Goal: Find specific page/section: Find specific page/section

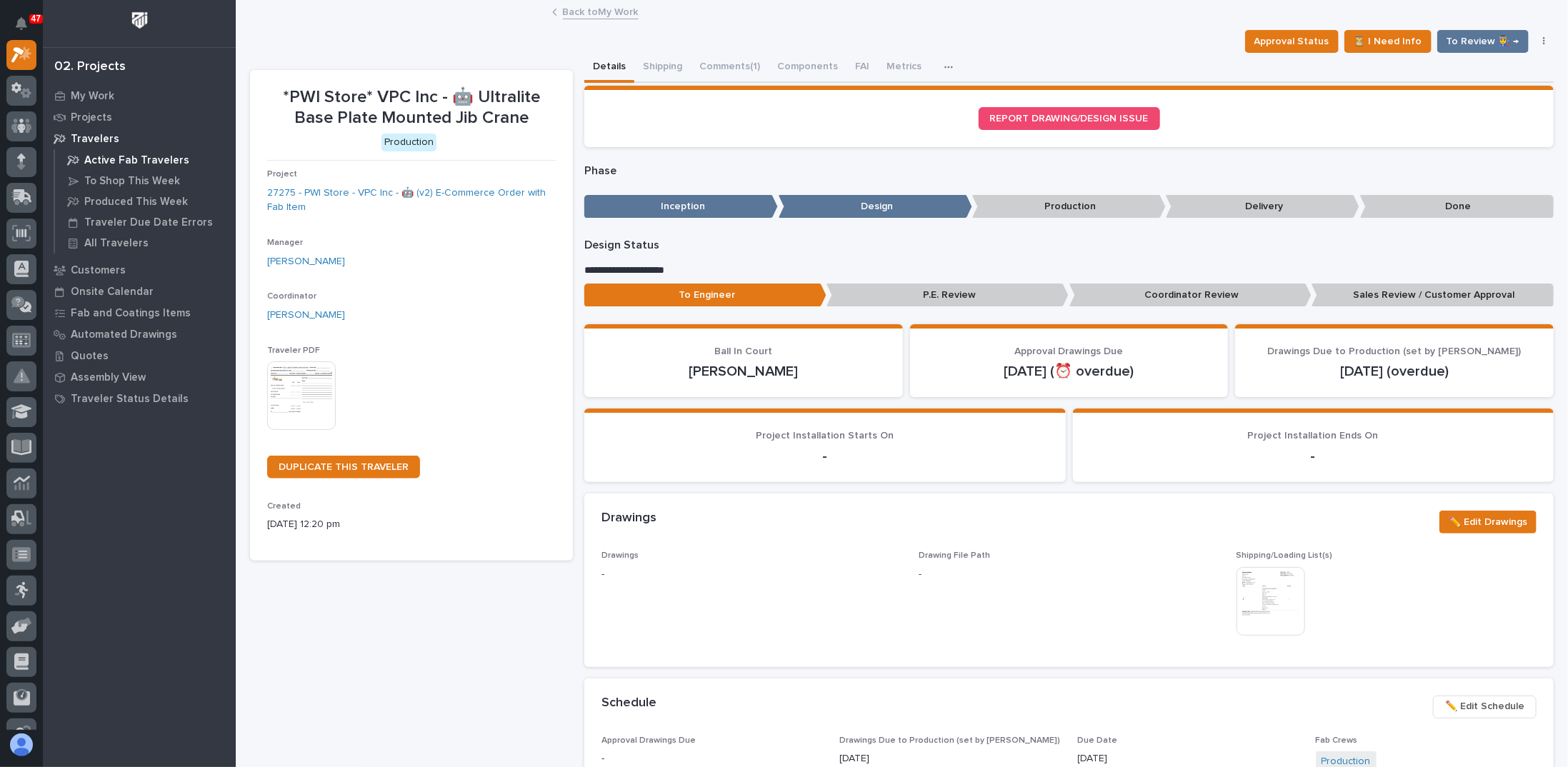
click at [135, 163] on p "Active Fab Travelers" at bounding box center [137, 160] width 105 height 13
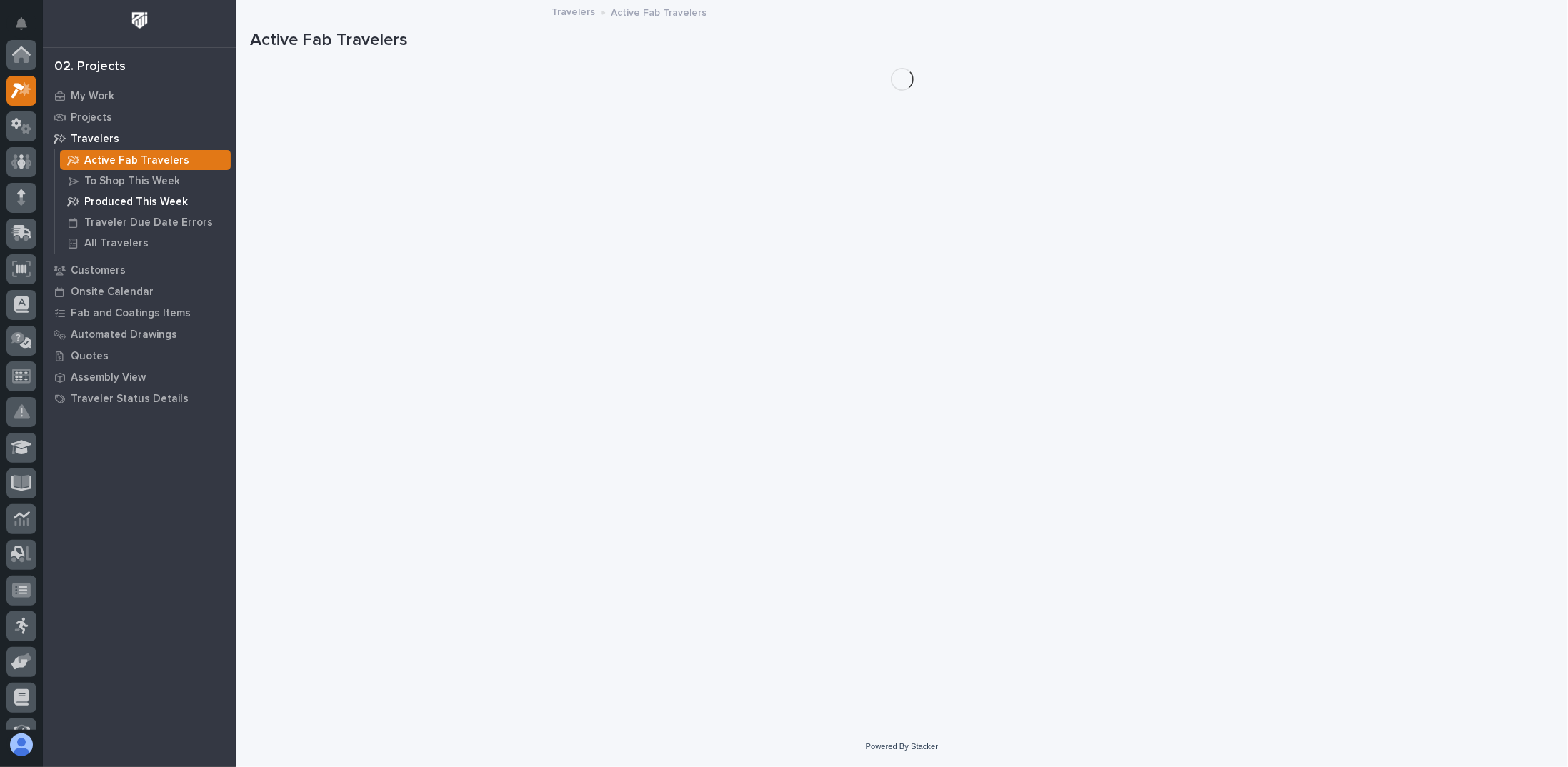
scroll to position [35, 0]
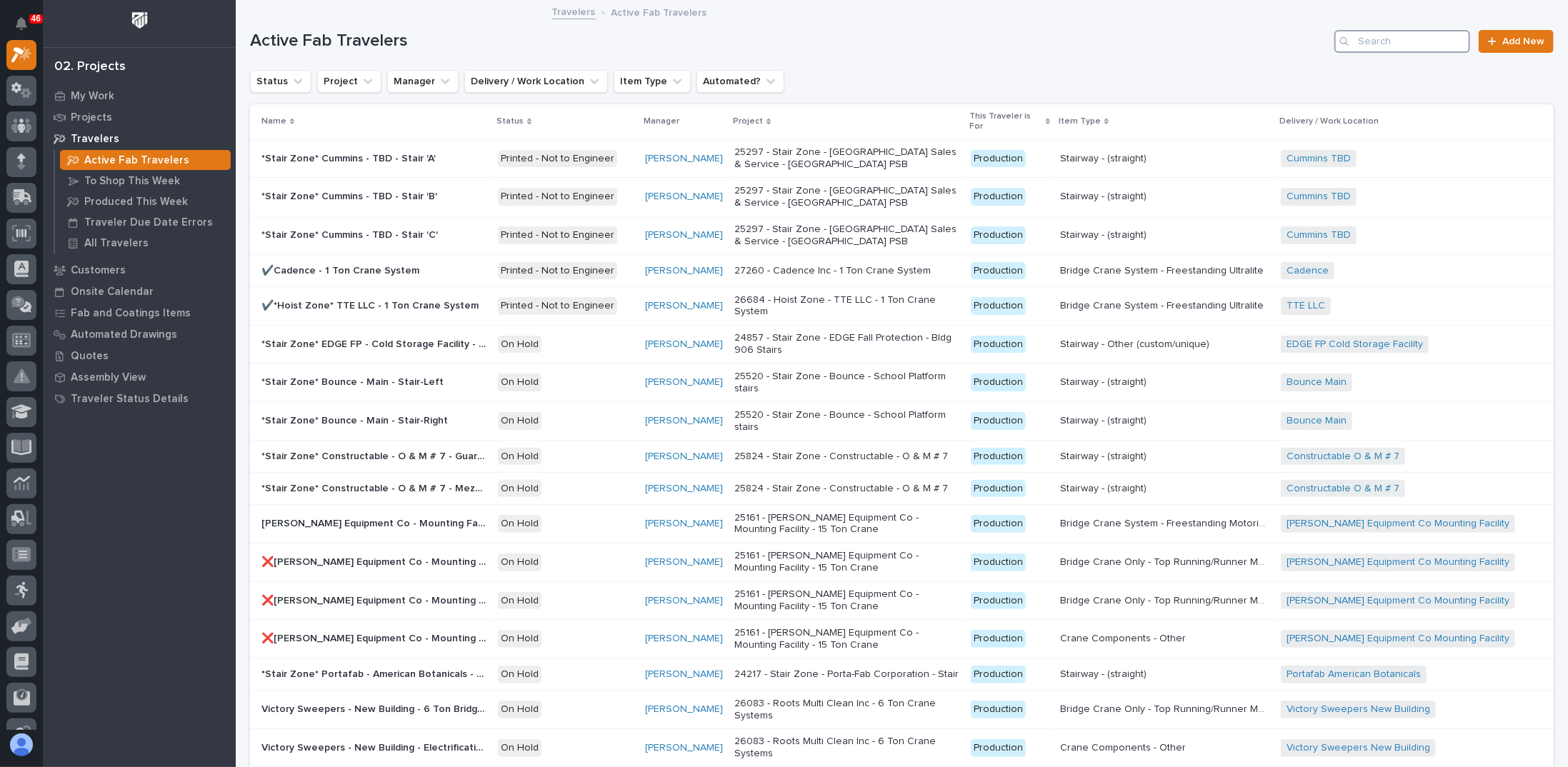
click at [1383, 43] on input "Search" at bounding box center [1403, 41] width 136 height 23
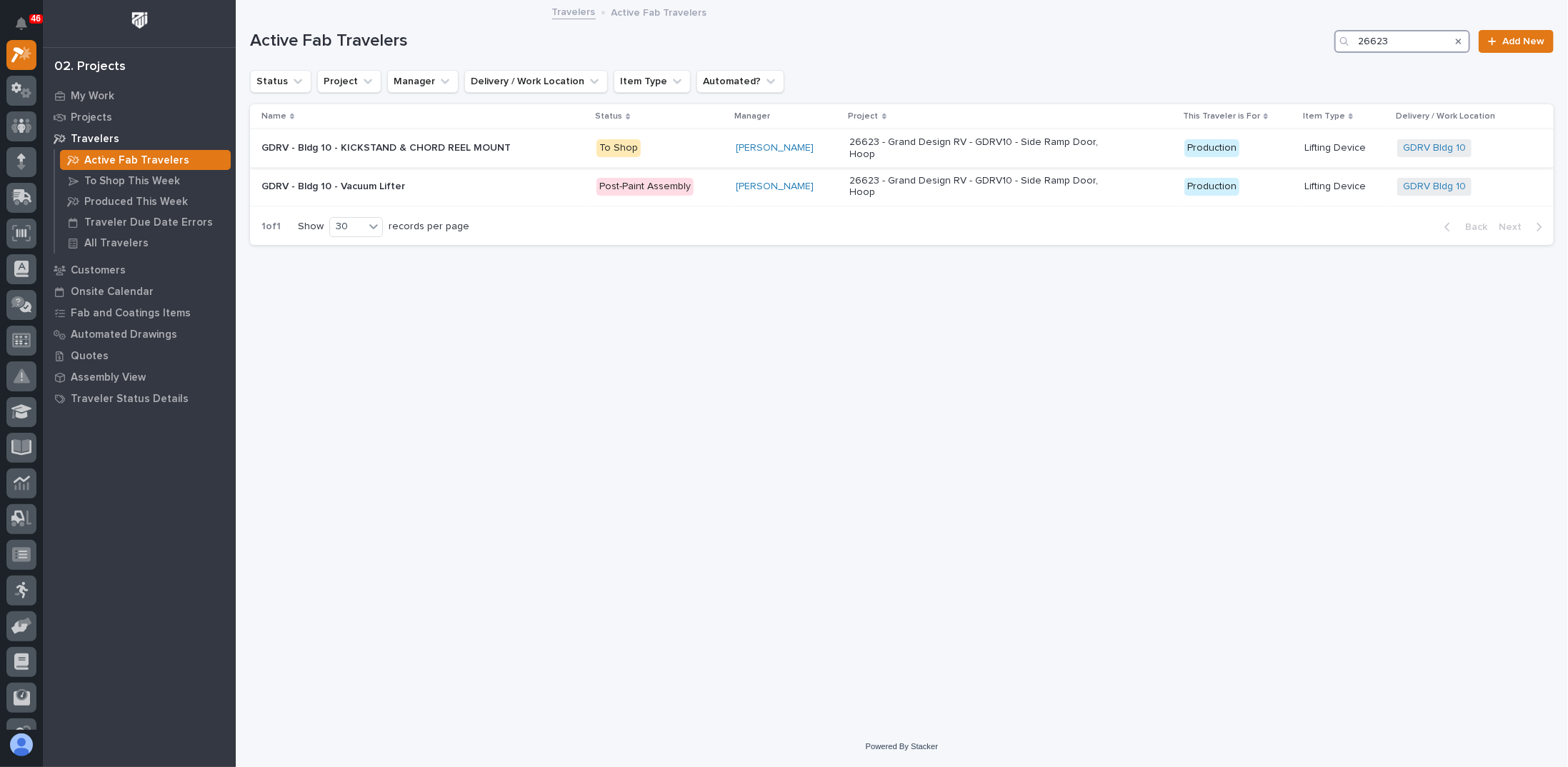
type input "26623"
click at [888, 154] on p "26623 - Grand Design RV - GDRV10 - Side Ramp Door, Hoop" at bounding box center [975, 148] width 250 height 24
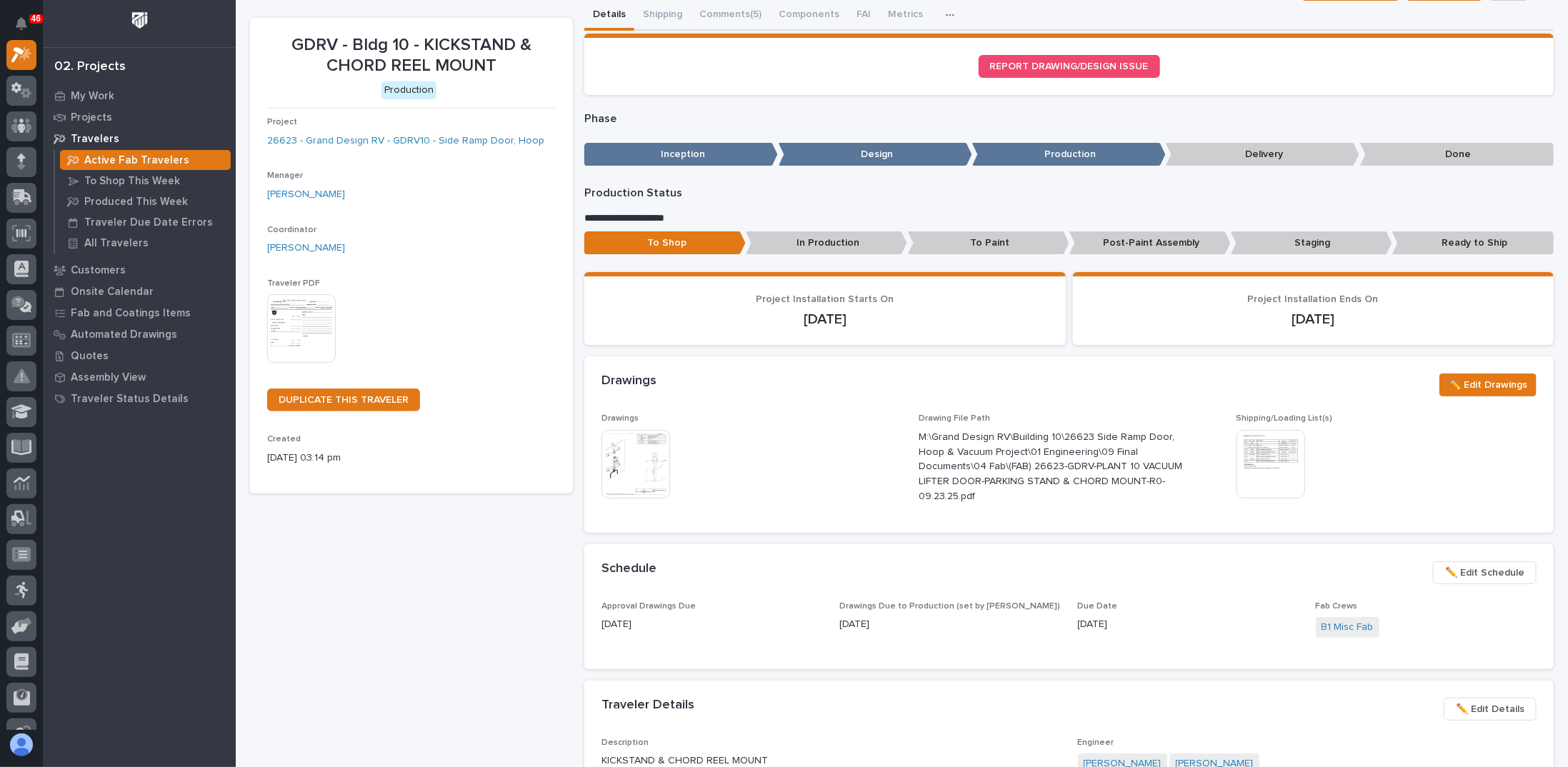
scroll to position [72, 0]
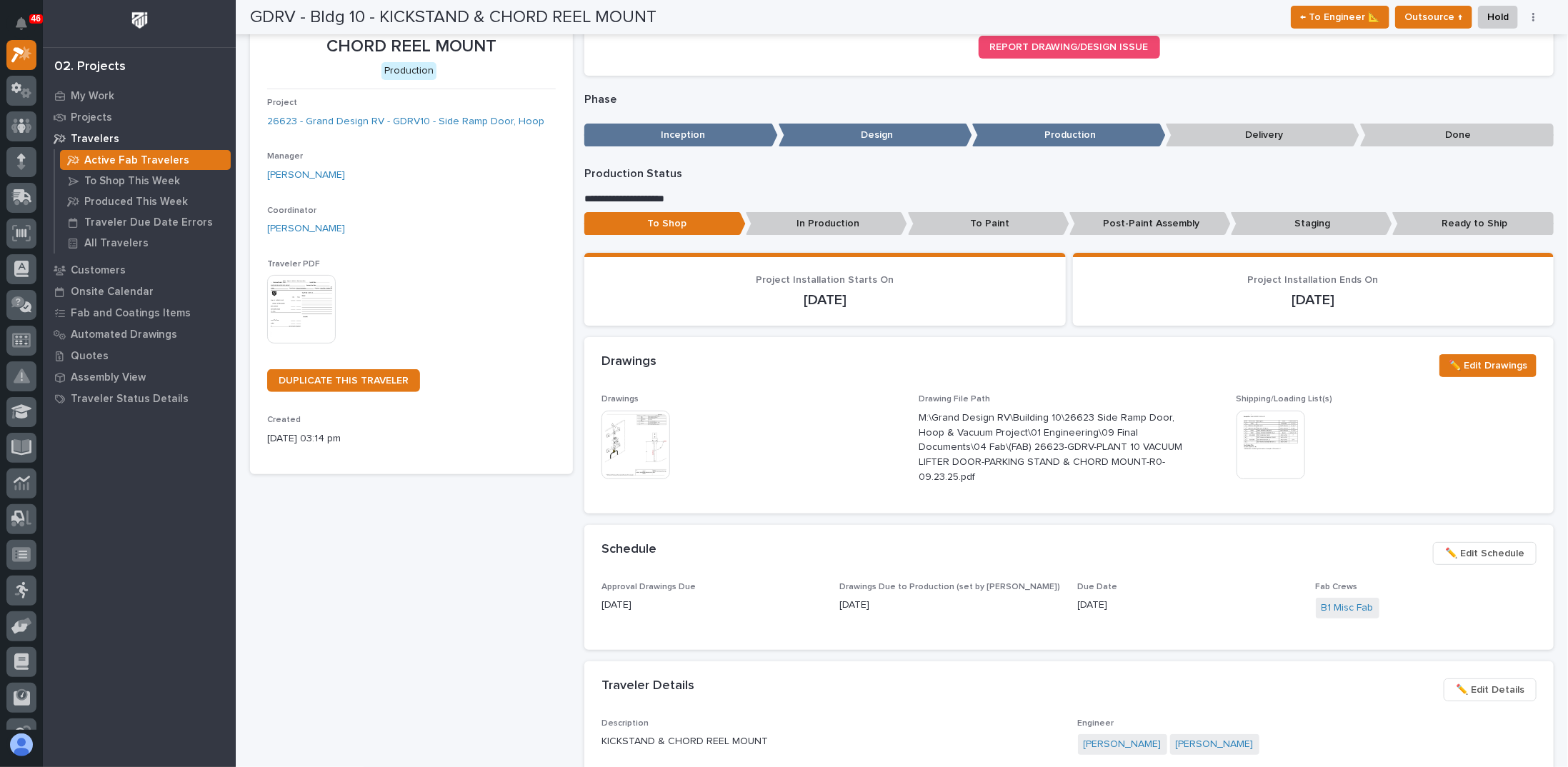
click at [386, 557] on div "GDRV - Bldg 10 - KICKSTAND & CHORD REEL MOUNT Production Project 26623 - Grand …" at bounding box center [412, 729] width 323 height 1462
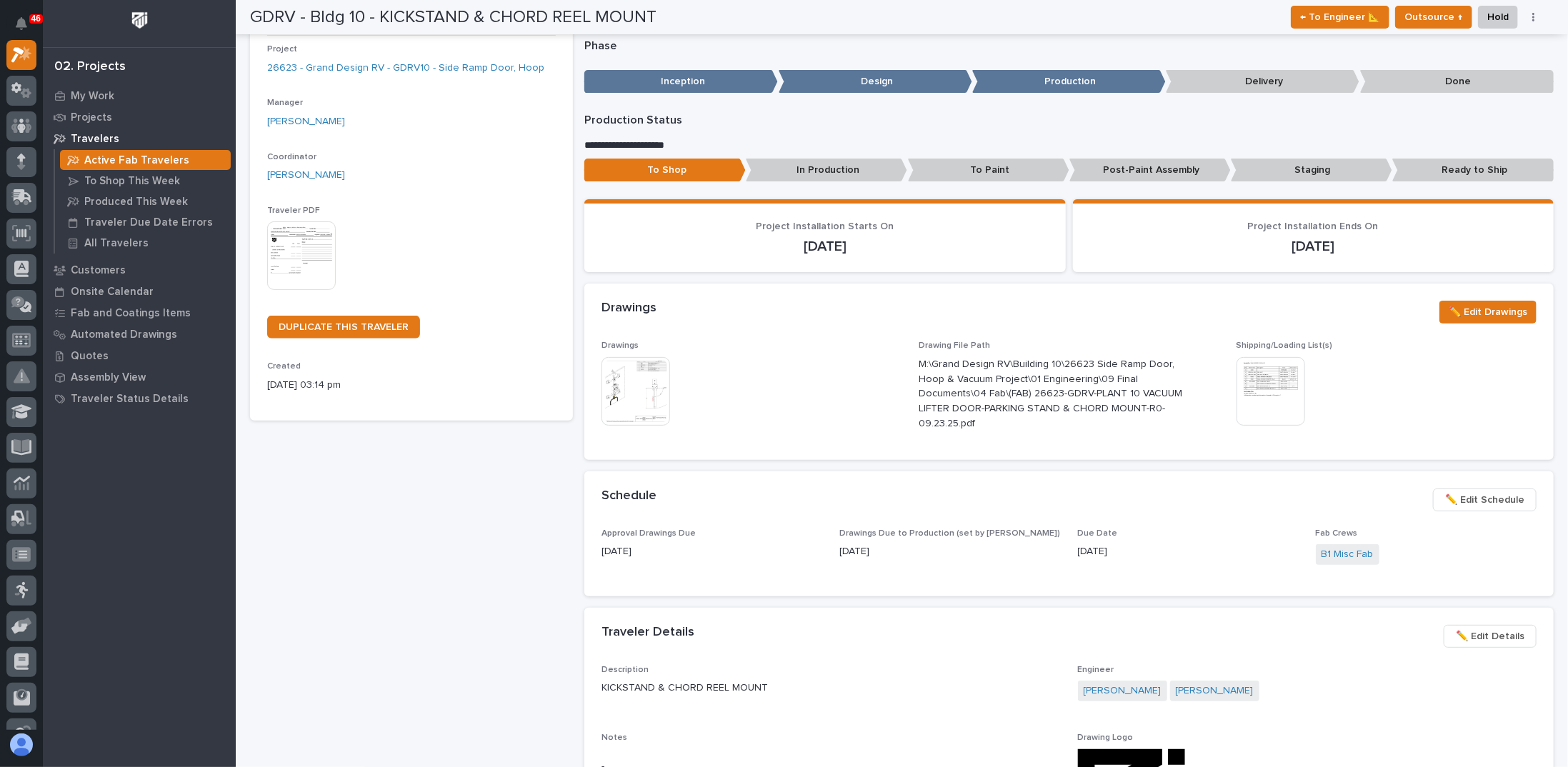
scroll to position [143, 0]
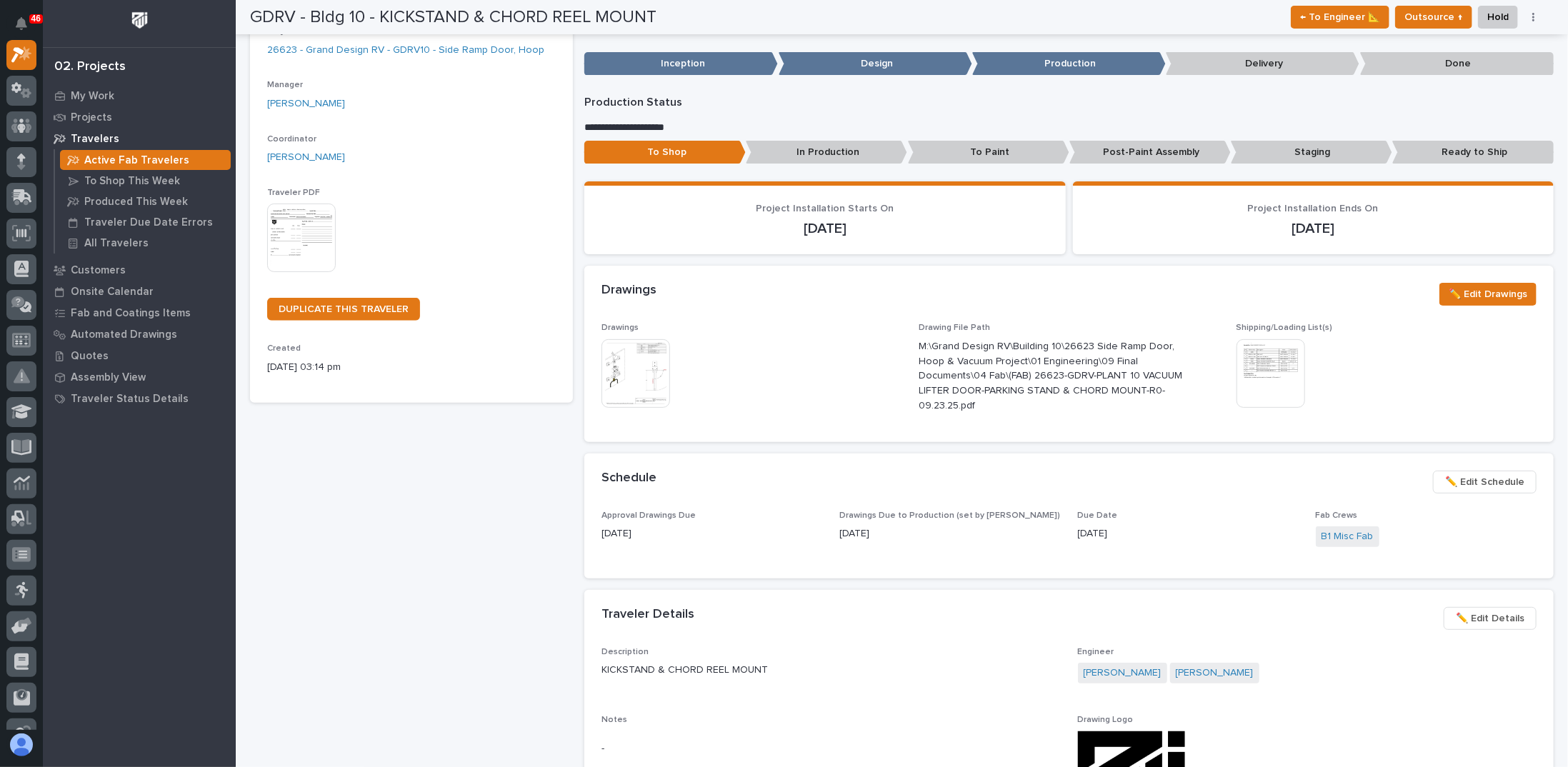
click at [383, 560] on div "GDRV - Bldg 10 - KICKSTAND & CHORD REEL MOUNT Production Project 26623 - Grand …" at bounding box center [412, 658] width 323 height 1462
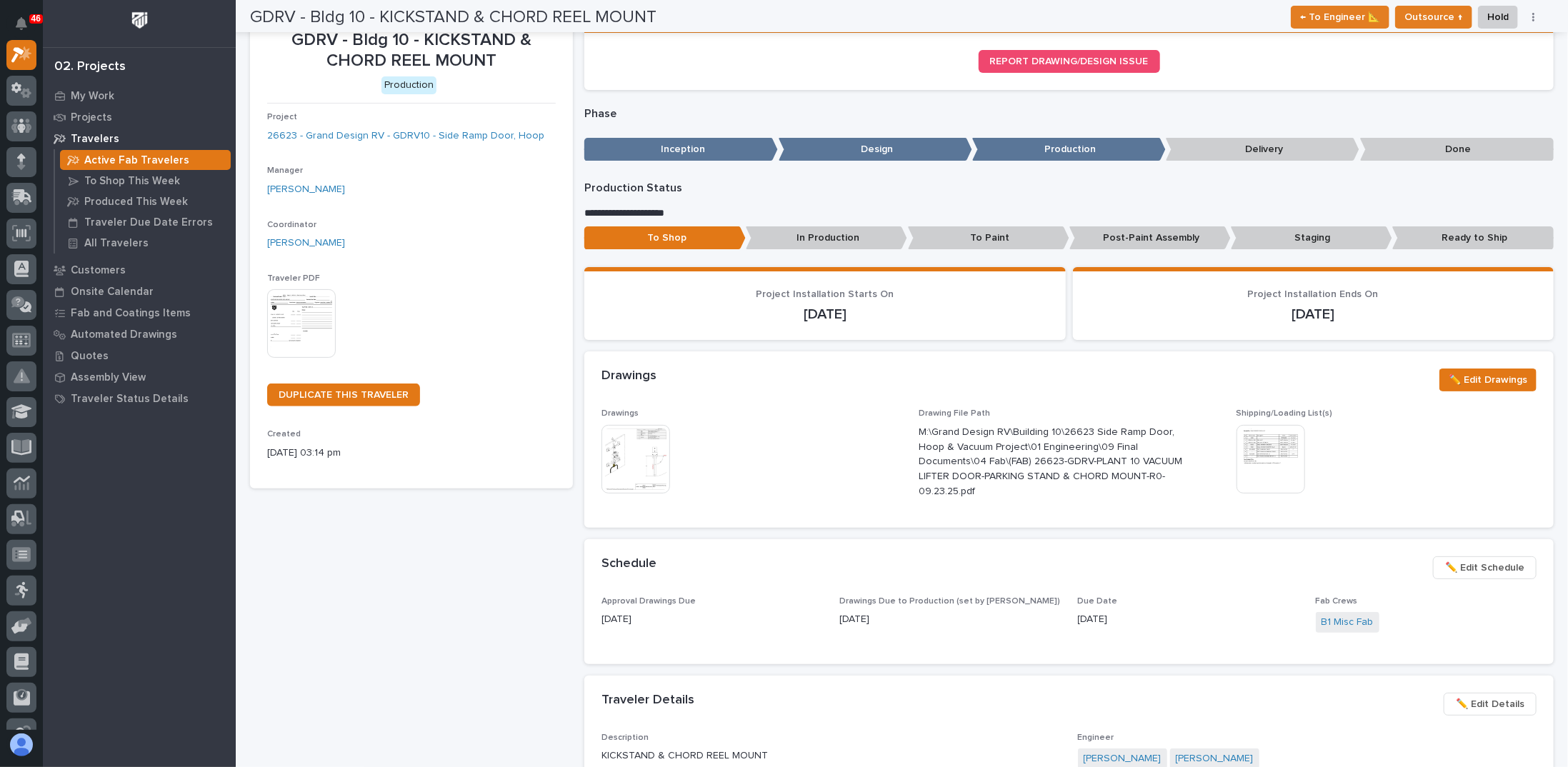
scroll to position [0, 0]
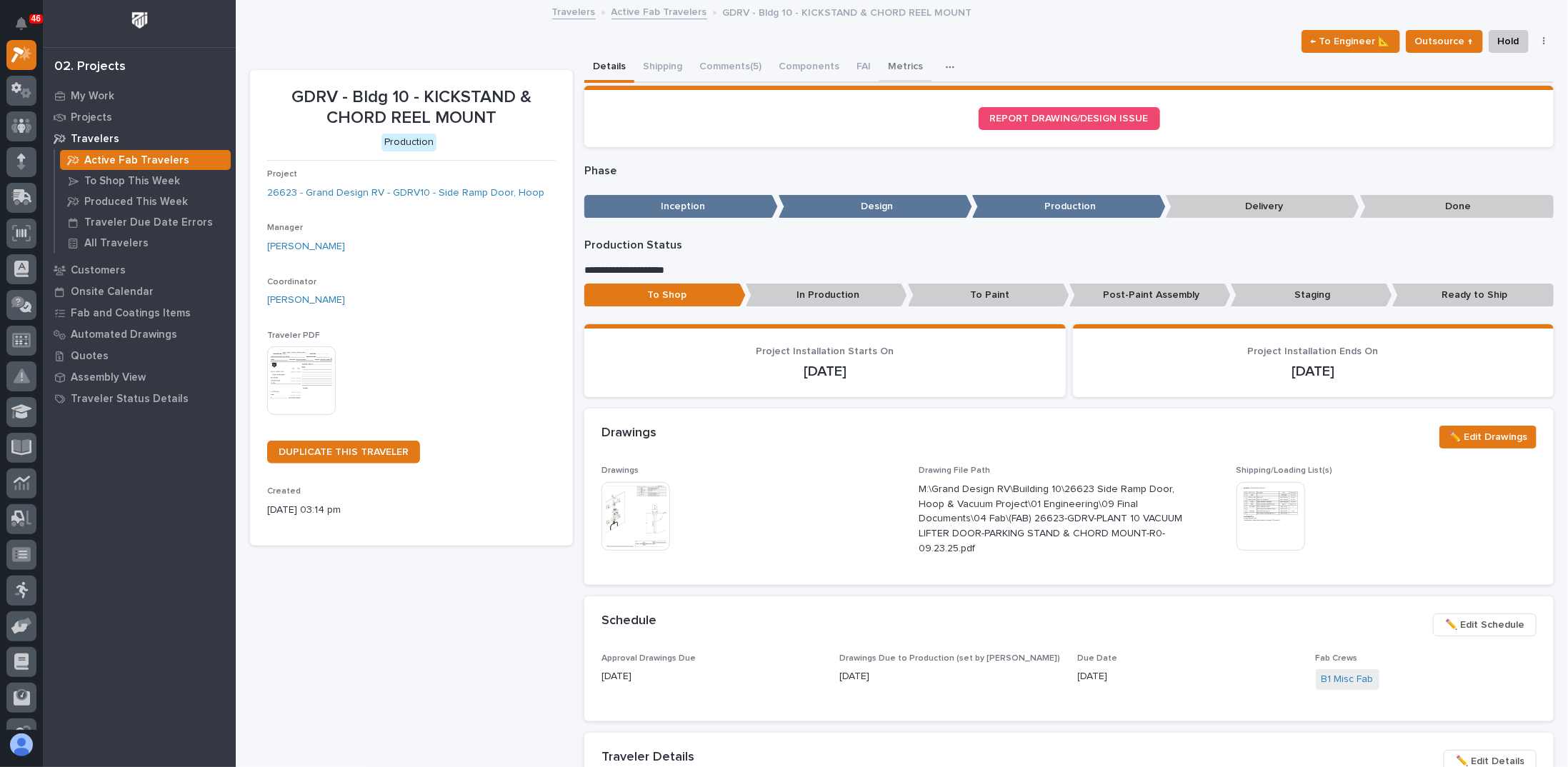
click at [904, 68] on button "Metrics" at bounding box center [906, 67] width 53 height 30
